Goal: Task Accomplishment & Management: Use online tool/utility

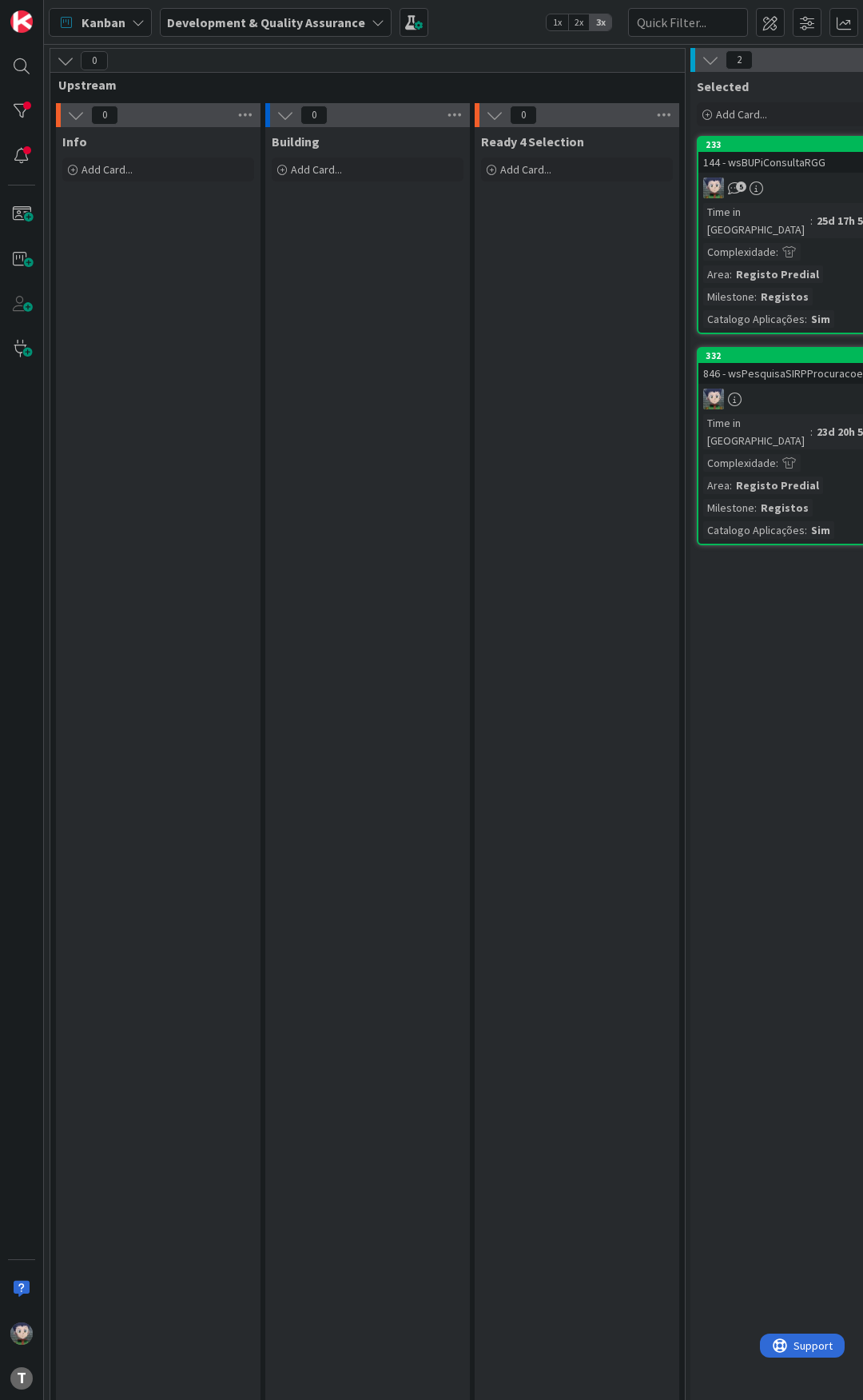
click at [495, 14] on div "Kanban Development & Quality Assurance 1x 2x 3x" at bounding box center [453, 21] width 819 height 44
click at [477, 21] on div "Kanban Development & Quality Assurance 1x 2x 3x" at bounding box center [453, 21] width 819 height 44
click at [503, 10] on div "Kanban Development & Quality Assurance 1x 2x 3x" at bounding box center [453, 21] width 819 height 44
click at [490, 5] on div "Kanban Development & Quality Assurance 1x 2x 3x" at bounding box center [453, 21] width 819 height 44
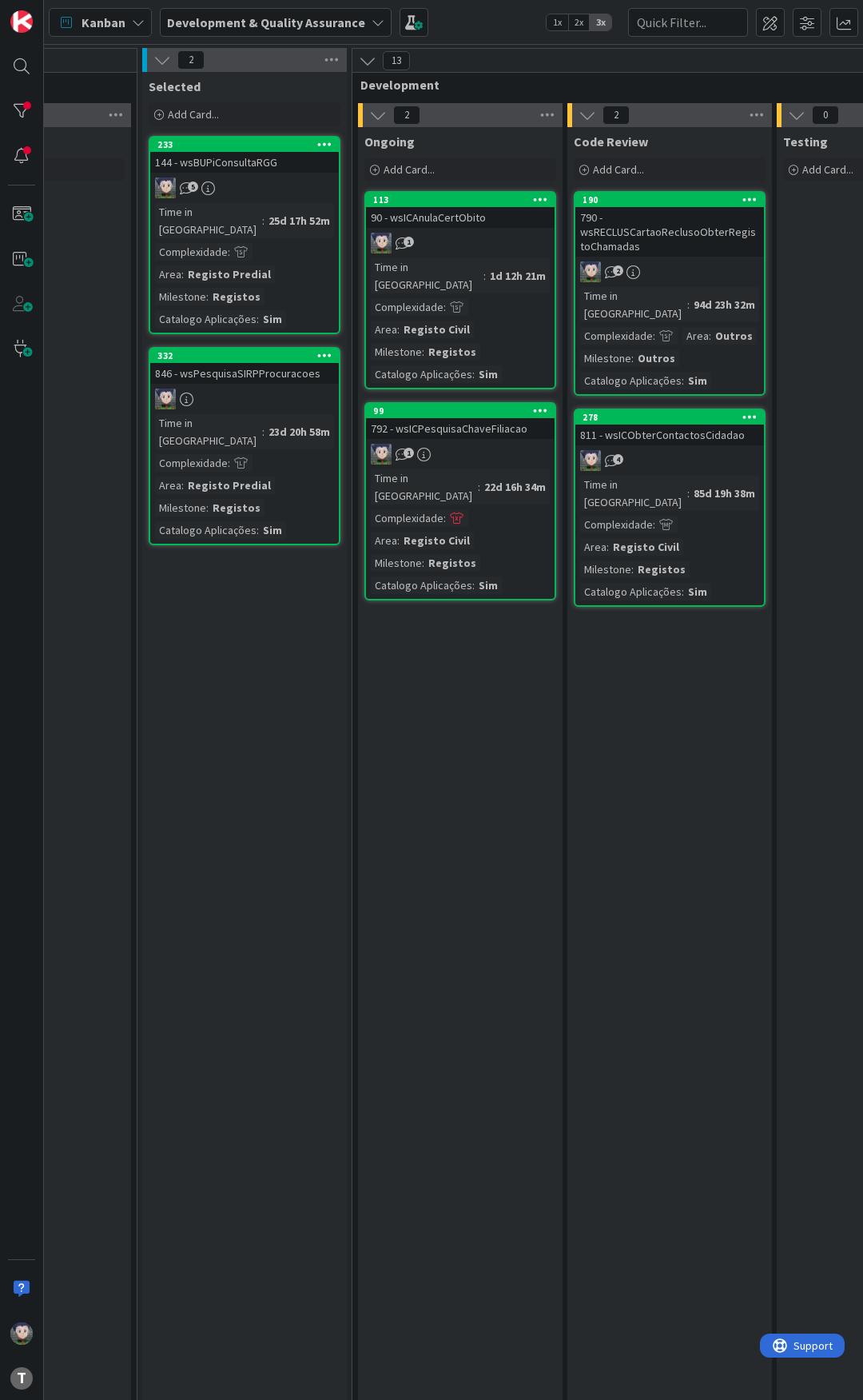
scroll to position [0, 559]
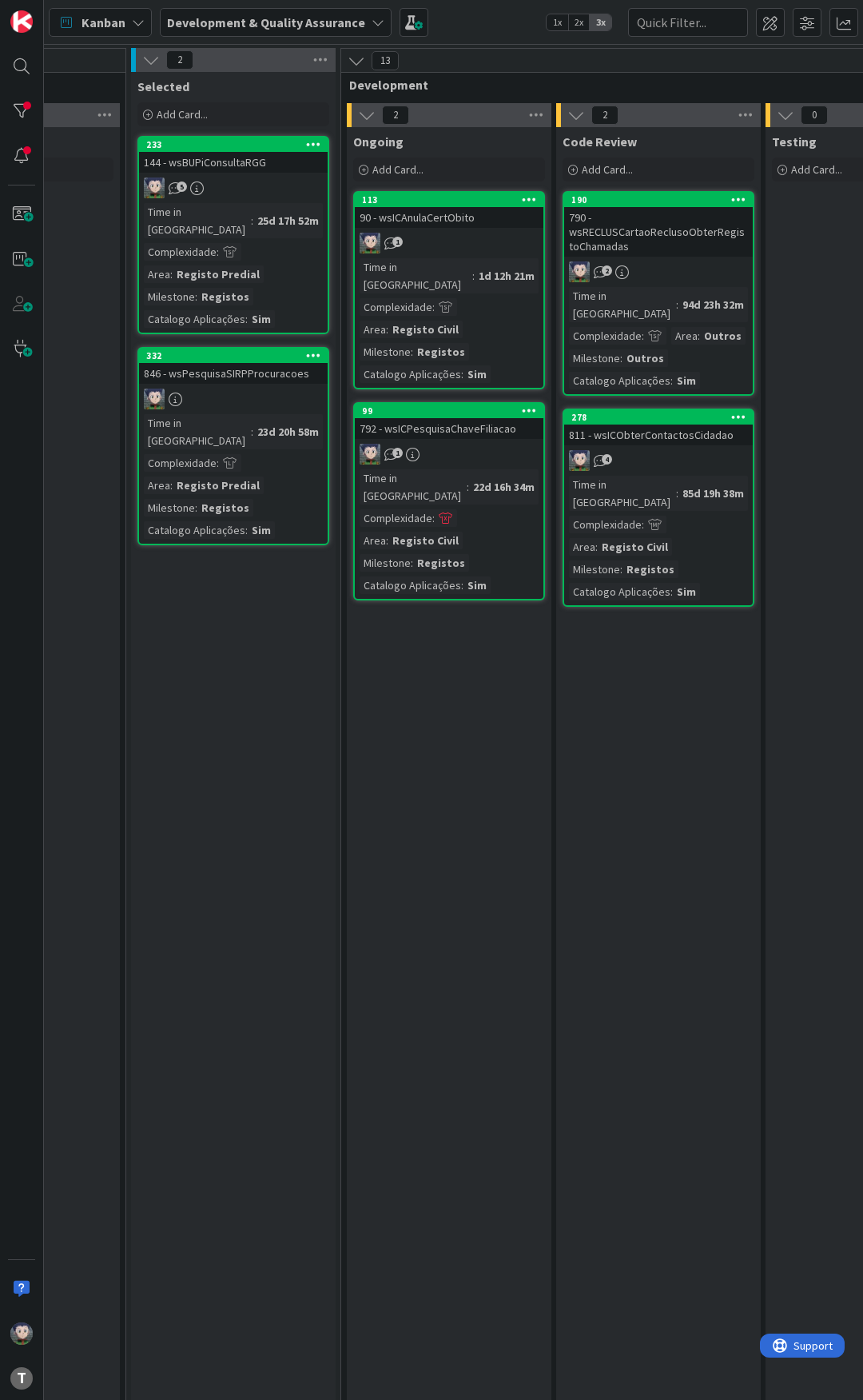
click at [457, 23] on div "Kanban Development & Quality Assurance 1x 2x 3x" at bounding box center [453, 21] width 819 height 44
click at [457, 23] on div "Kanban Development & Quality Assurance 1x 2x 3x" at bounding box center [453, 21] width 819 height 44
click at [477, 15] on div "Kanban Development & Quality Assurance 1x 2x 3x" at bounding box center [453, 21] width 819 height 44
click at [482, 13] on div "Kanban Development & Quality Assurance 1x 2x 3x" at bounding box center [453, 21] width 819 height 44
click at [488, 5] on div "Kanban Development & Quality Assurance 1x 2x 3x" at bounding box center [453, 21] width 819 height 44
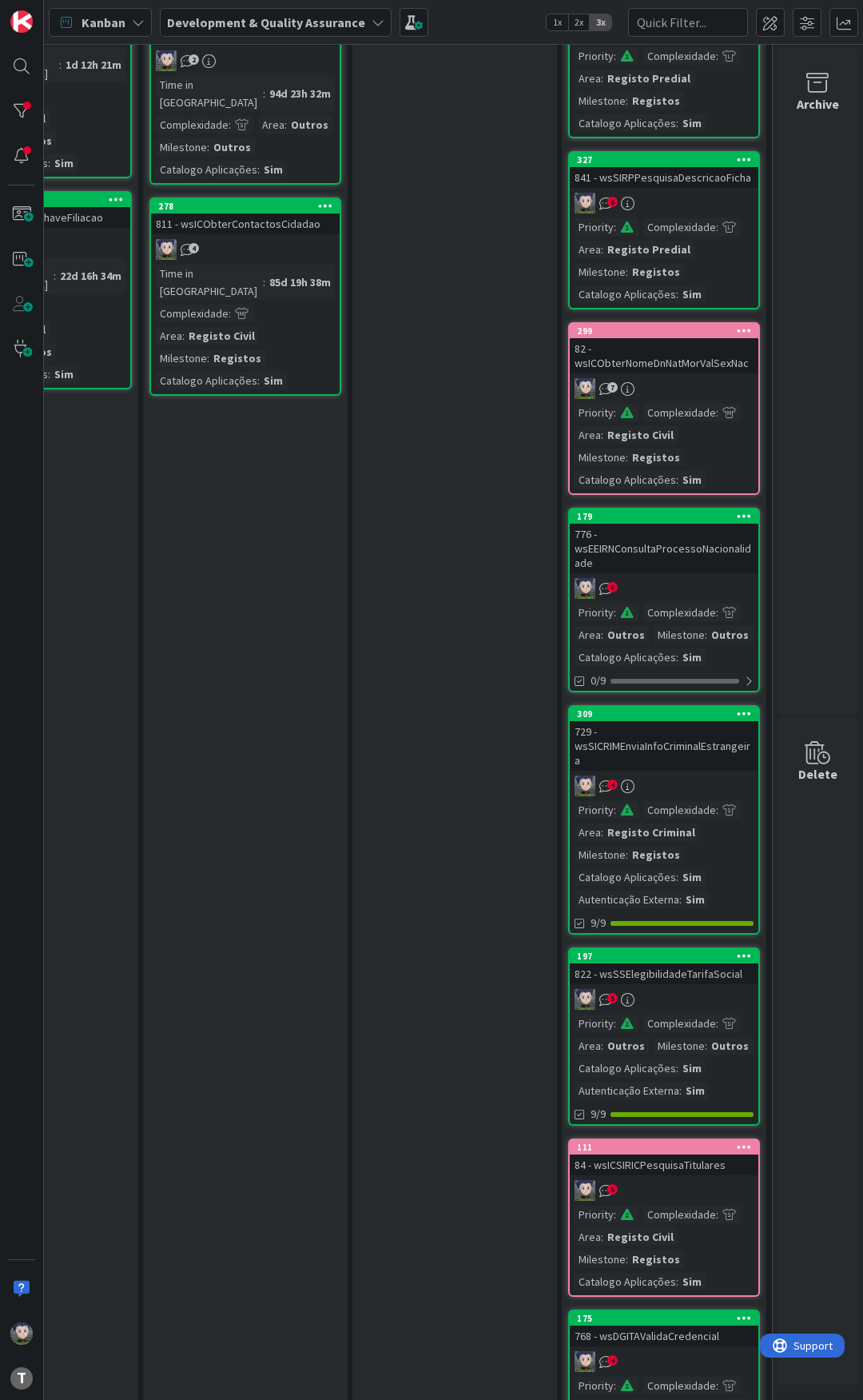
scroll to position [239, 984]
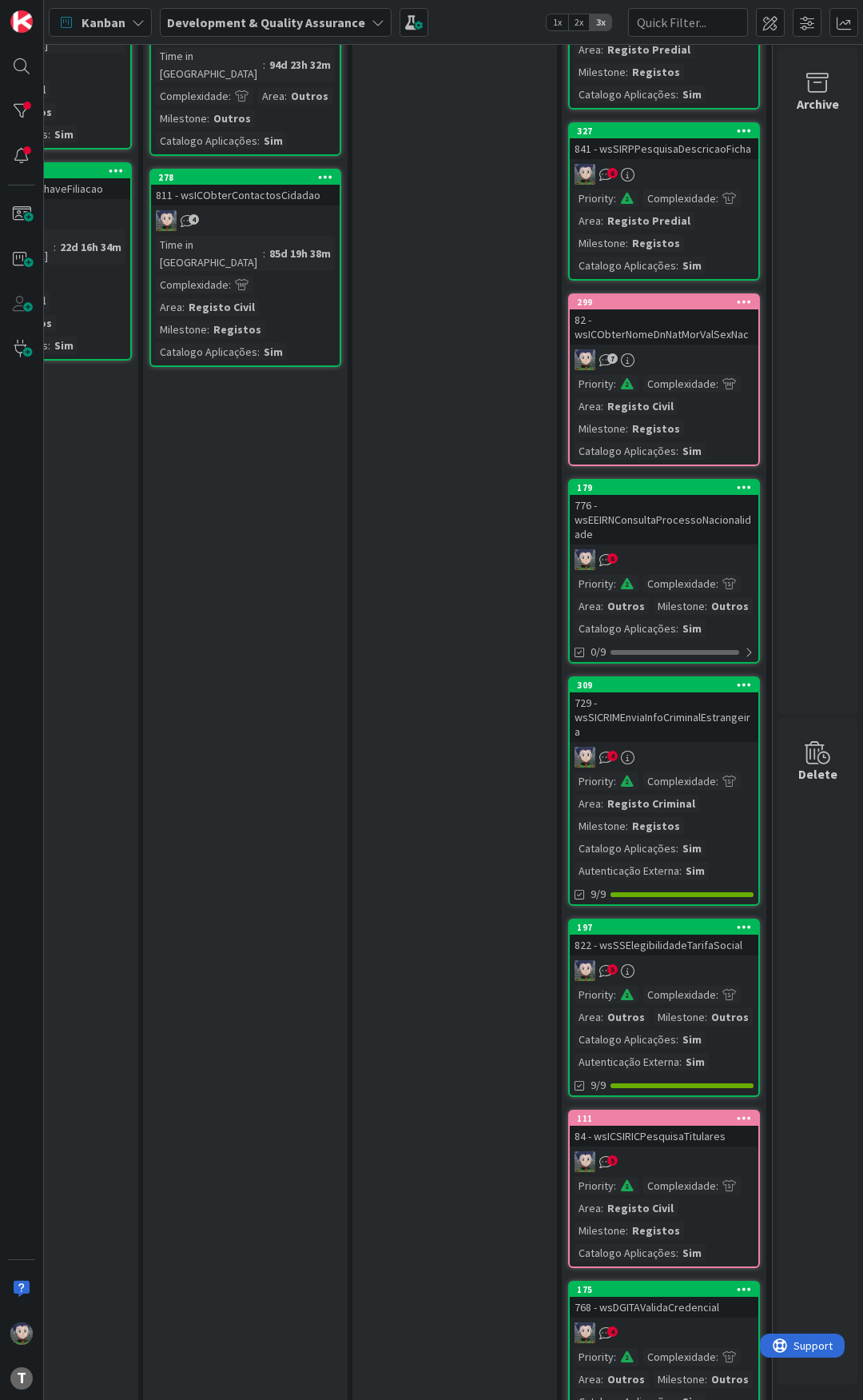
click at [655, 328] on div "82 - wsICObterNomeDnNatMorValSexNac" at bounding box center [664, 326] width 189 height 35
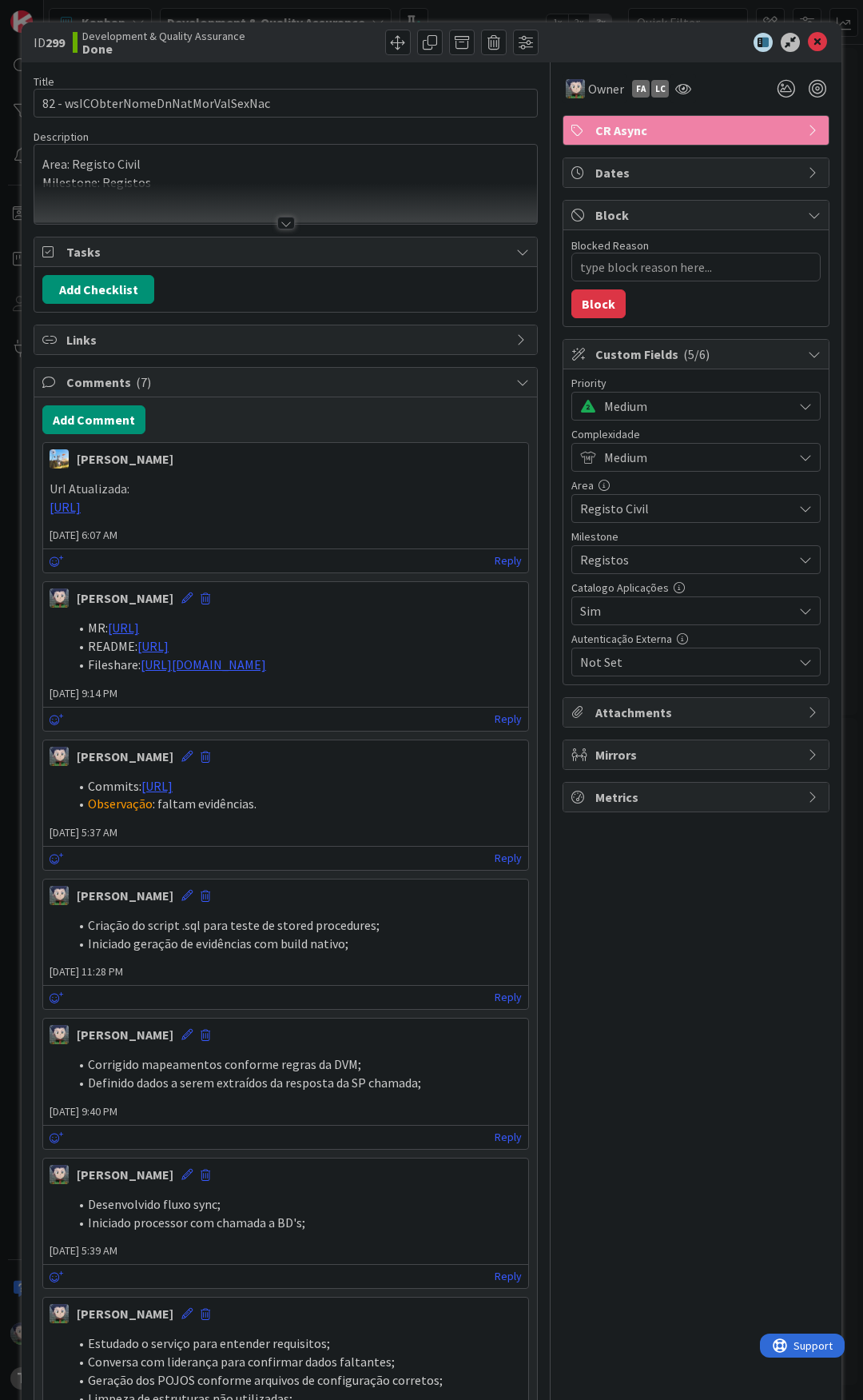
type textarea "x"
click at [812, 38] on icon at bounding box center [817, 42] width 19 height 19
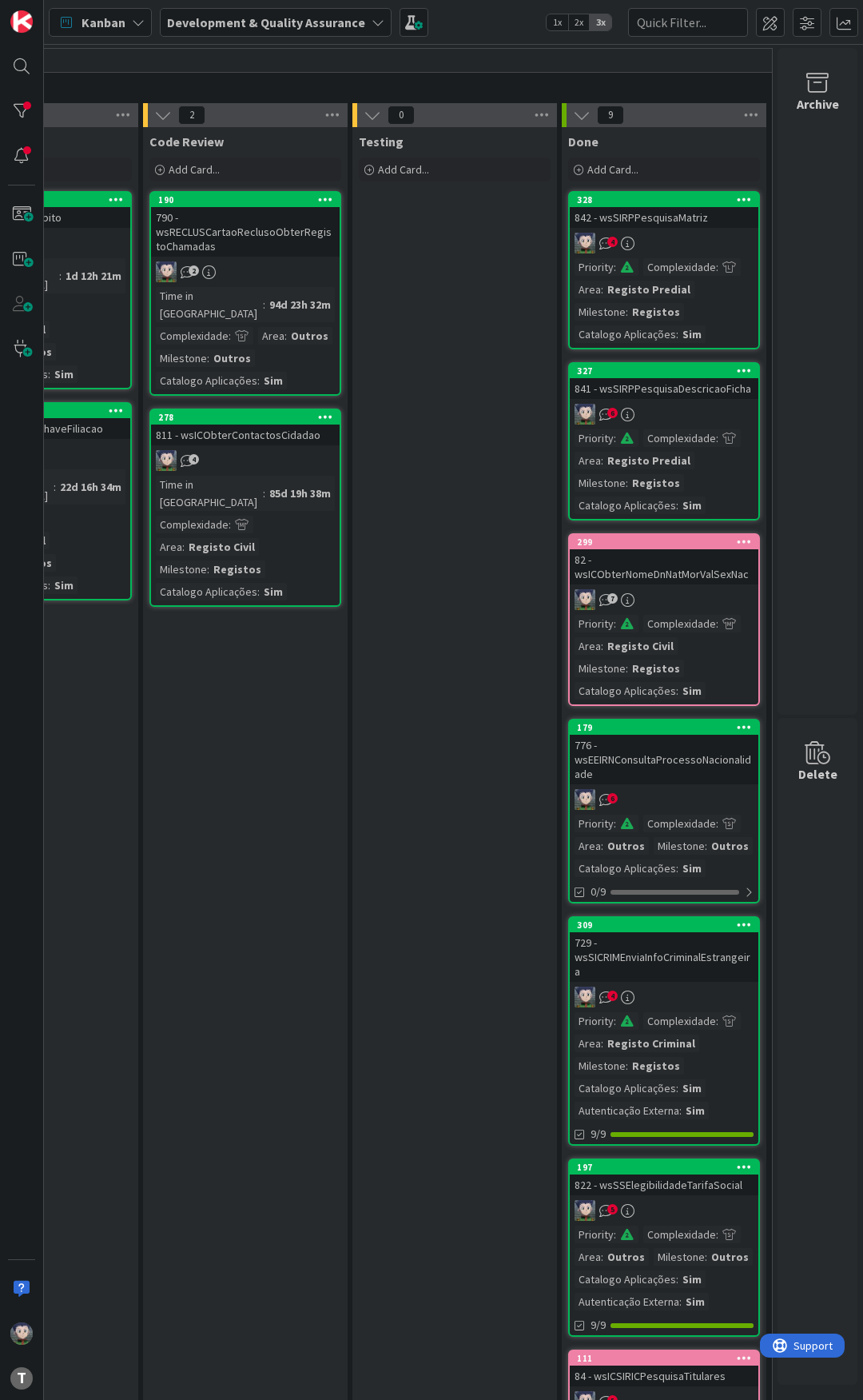
scroll to position [0, 425]
